Goal: Task Accomplishment & Management: Manage account settings

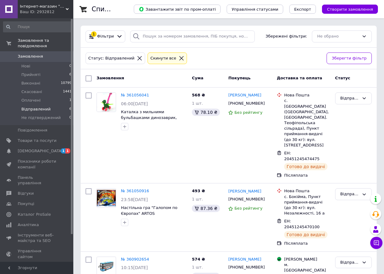
click at [179, 59] on icon at bounding box center [181, 58] width 5 height 5
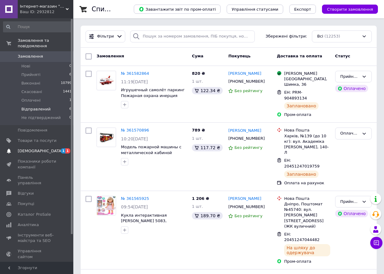
click at [26, 148] on span "[DEMOGRAPHIC_DATA]" at bounding box center [40, 150] width 45 height 5
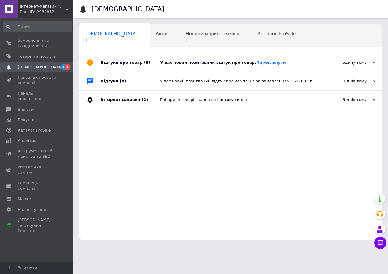
click at [256, 63] on link "Переглянути" at bounding box center [271, 62] width 30 height 5
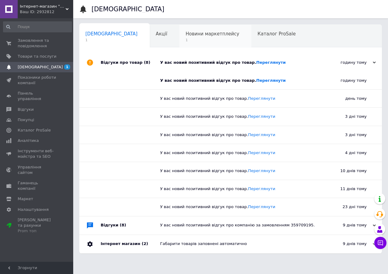
click at [186, 33] on span "Новини маркетплейсу" at bounding box center [213, 33] width 54 height 5
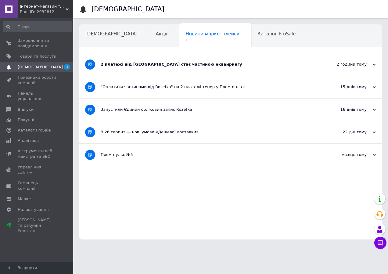
click at [145, 65] on div "2 платежі від Rozetka стає частиною еквайрингу" at bounding box center [208, 64] width 214 height 5
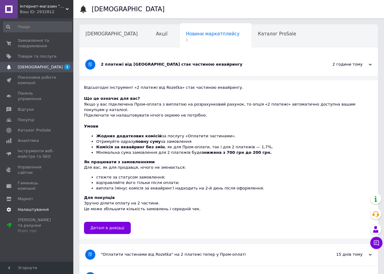
click at [28, 207] on span "Налаштування" at bounding box center [33, 209] width 31 height 5
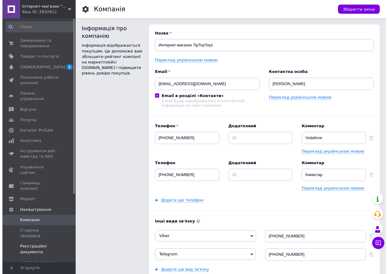
scroll to position [51, 0]
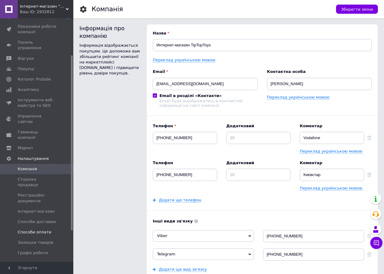
click at [25, 230] on span "Способи оплати" at bounding box center [35, 232] width 34 height 5
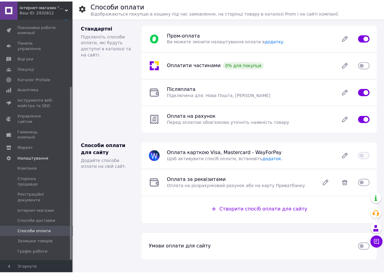
scroll to position [94, 0]
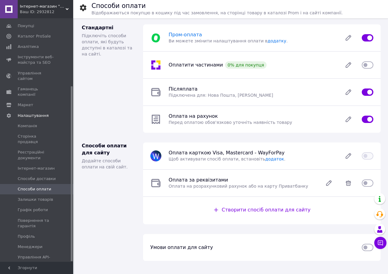
click at [175, 32] on span "Пром-оплата" at bounding box center [185, 35] width 33 height 6
click at [27, 176] on span "Способи доставки" at bounding box center [37, 178] width 38 height 5
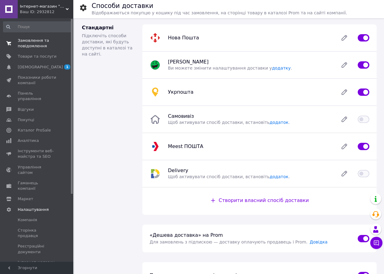
click at [32, 45] on span "Замовлення та повідомлення" at bounding box center [37, 43] width 39 height 11
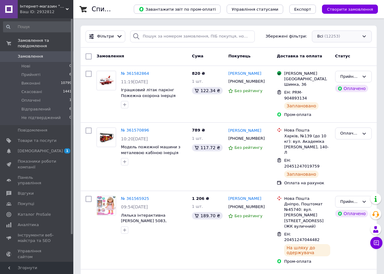
click at [331, 36] on div "Всі (12253)" at bounding box center [342, 37] width 60 height 12
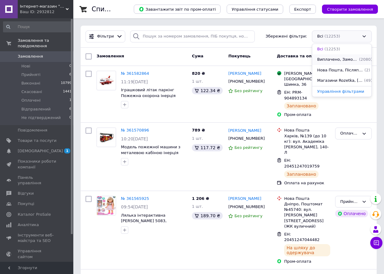
click at [329, 60] on span "Виплачено, Замовлення без чеків" at bounding box center [337, 60] width 41 height 6
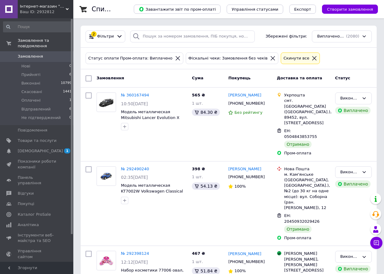
click at [332, 34] on div "Виплачено, Замовлення без чеків (2080)" at bounding box center [342, 37] width 60 height 12
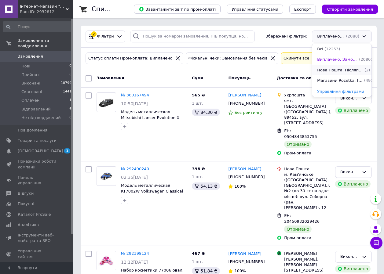
click at [328, 72] on span "Нова Пошта, Післяплата, Отримано, Замовлення без чеків" at bounding box center [340, 70] width 46 height 6
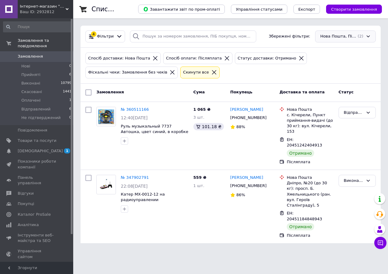
click at [338, 34] on div "Нова Пошта, Післяплата, Отримано, Замовлення без чеків (2)" at bounding box center [345, 37] width 61 height 12
click at [334, 81] on span "Магазини Rozetka, Отримано, Замовлення без чеків, Післяплата" at bounding box center [344, 81] width 47 height 6
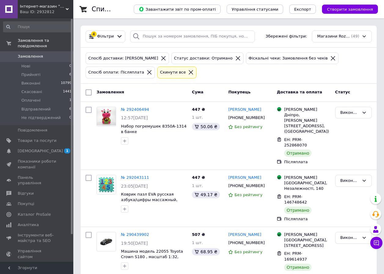
click at [65, 7] on span "Інтернет-магазин "TipTopToys"" at bounding box center [43, 6] width 46 height 5
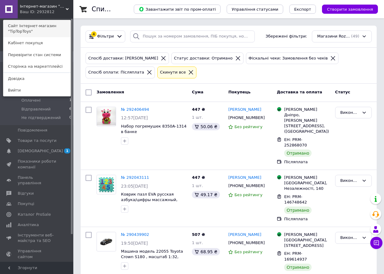
click at [25, 26] on link "Сайт Інтернет-магазин "TipTopToys"" at bounding box center [36, 28] width 67 height 17
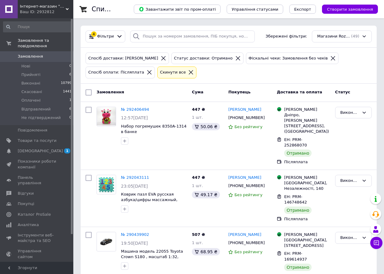
click at [28, 54] on span "Замовлення" at bounding box center [30, 56] width 25 height 5
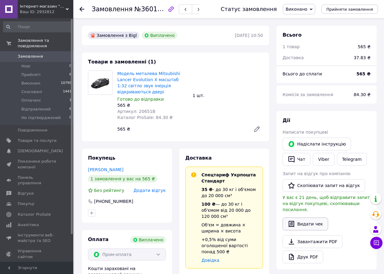
click at [296, 218] on button "Видати чек" at bounding box center [304, 224] width 45 height 13
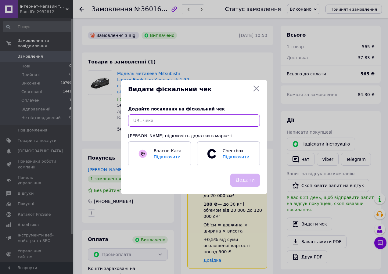
click at [147, 118] on input "text" at bounding box center [194, 120] width 132 height 12
paste input "https://cabinet.tax.gov.ua/cashregs/check?fn=4000208363&id=5204655612&date=2025…"
type input "https://cabinet.tax.gov.ua/cashregs/check?fn=4000208363&id=5204655612&date=2025…"
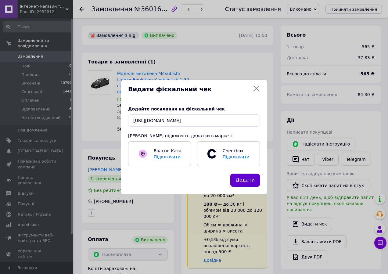
click at [247, 181] on button "Додати" at bounding box center [245, 180] width 30 height 13
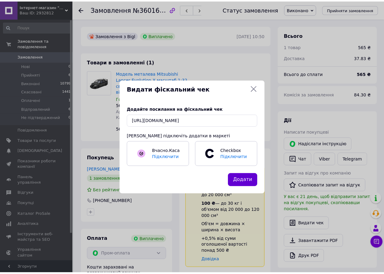
scroll to position [0, 0]
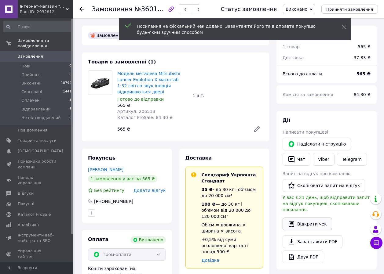
click at [302, 219] on button "Відкрити чек" at bounding box center [306, 224] width 49 height 13
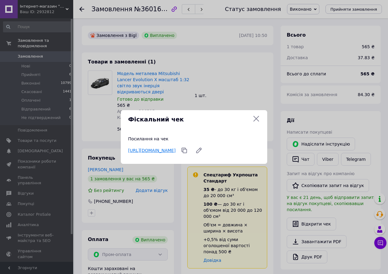
click at [172, 148] on link "https://cabinet.tax.gov.ua/cashregs/check?fn=4000208363&id=5204655612&date=2025…" at bounding box center [152, 150] width 48 height 5
click at [257, 116] on icon at bounding box center [257, 119] width 6 height 6
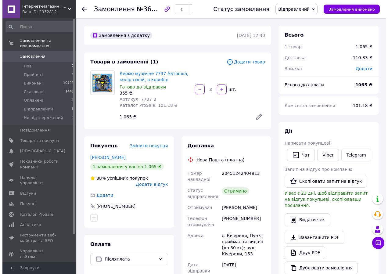
scroll to position [102, 0]
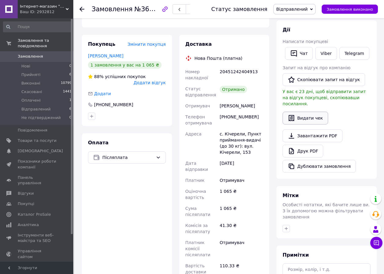
click at [303, 112] on button "Видати чек" at bounding box center [304, 118] width 45 height 13
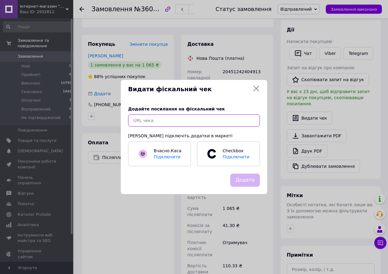
paste input "https://cabinet.tax.gov.ua/cashregs/check?fn=4000208363&id=5204631291&date=2025…"
type input "https://cabinet.tax.gov.ua/cashregs/check?fn=4000208363&id=5204631291&date=2025…"
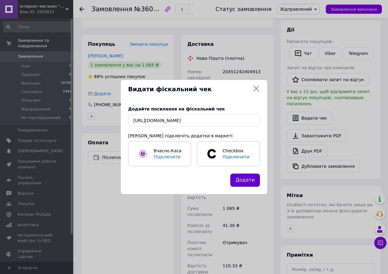
click at [250, 181] on button "Додати" at bounding box center [245, 180] width 30 height 13
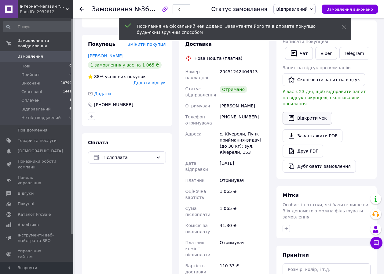
click at [303, 112] on button "Відкрити чек" at bounding box center [306, 118] width 49 height 13
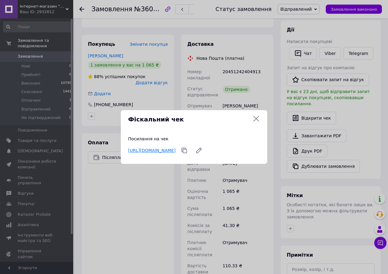
click at [156, 153] on link "https://cabinet.tax.gov.ua/cashregs/check?fn=4000208363&id=5204631291&date=2025…" at bounding box center [152, 150] width 48 height 5
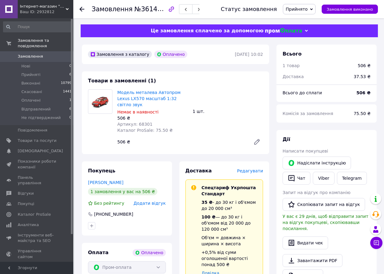
click at [139, 122] on span "Артикул: 68301" at bounding box center [134, 124] width 35 height 5
copy span "68301"
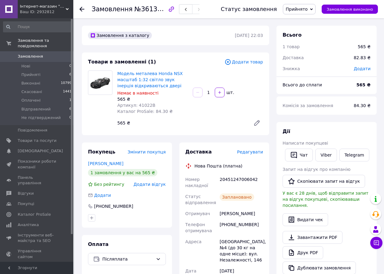
click at [143, 103] on span "Артикул: 41022B" at bounding box center [136, 105] width 38 height 5
copy span "41022B"
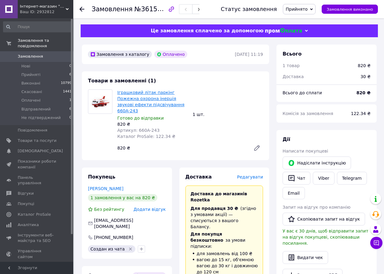
click at [128, 100] on link "Іграшковий літак паркінг Пожежна охорона інерція звукові ефекти підсвічування 6…" at bounding box center [150, 101] width 67 height 23
